Goal: Transaction & Acquisition: Purchase product/service

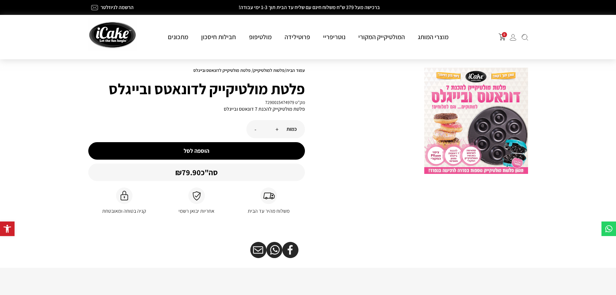
click at [206, 151] on button "הוספה לסל" at bounding box center [196, 150] width 217 height 17
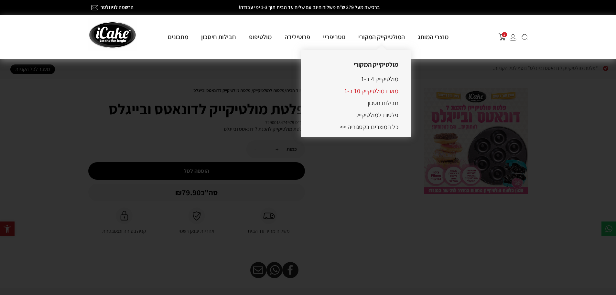
click at [369, 91] on link "מארז מולטיקייק 10 ב-1" at bounding box center [371, 91] width 54 height 8
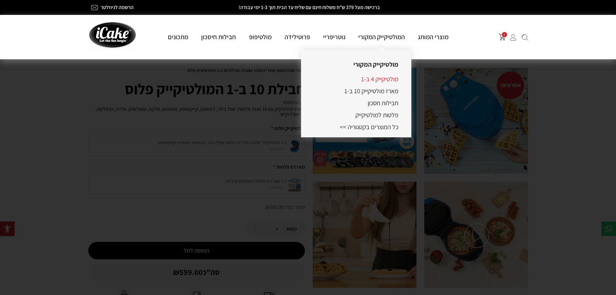
click at [379, 77] on link "מולטיקייק 4 ב-1" at bounding box center [379, 79] width 37 height 8
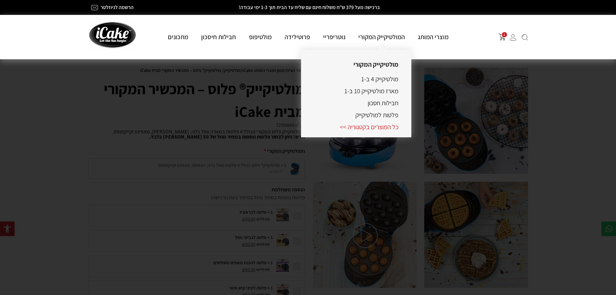
click at [355, 125] on link "כל המוצרים בקטגוריה >>" at bounding box center [369, 127] width 59 height 8
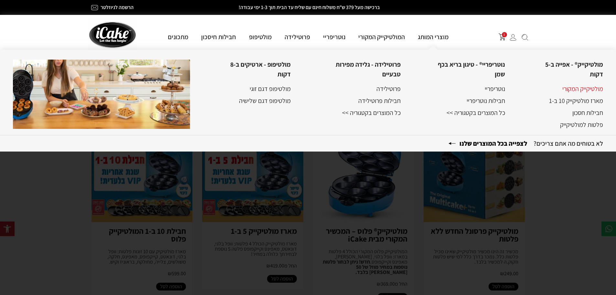
click at [573, 90] on link "מולטיקייק המקורי" at bounding box center [582, 88] width 41 height 8
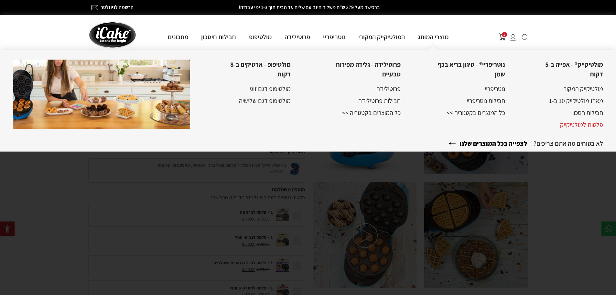
click at [574, 125] on link "פלטות למולטיקייק" at bounding box center [581, 124] width 43 height 8
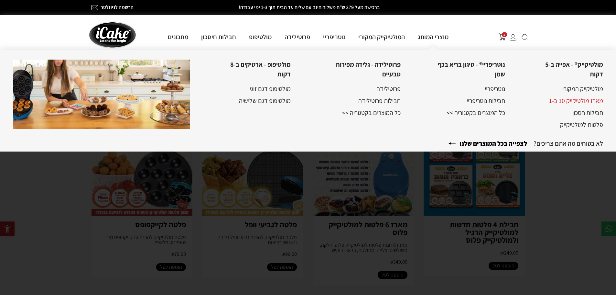
click at [584, 103] on link "מארז מולטיקייק 10 ב-1" at bounding box center [576, 100] width 54 height 8
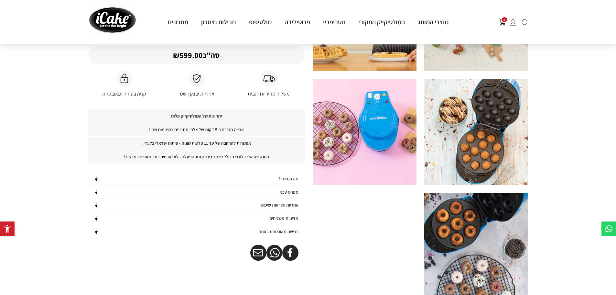
scroll to position [226, 0]
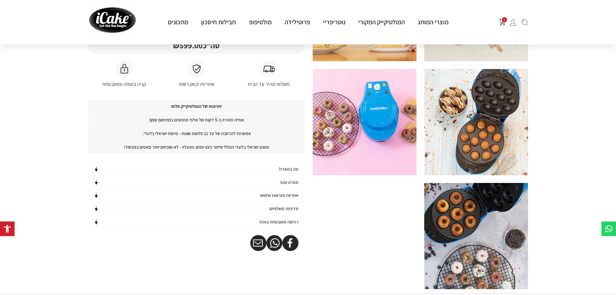
click at [389, 132] on img at bounding box center [365, 122] width 104 height 106
